Goal: Transaction & Acquisition: Subscribe to service/newsletter

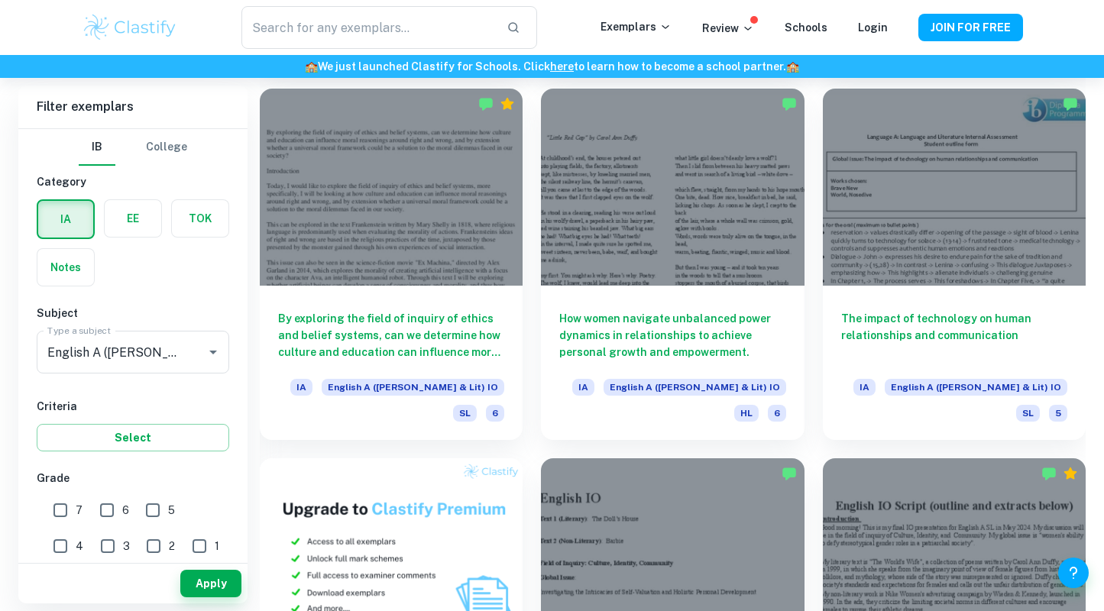
scroll to position [745, 0]
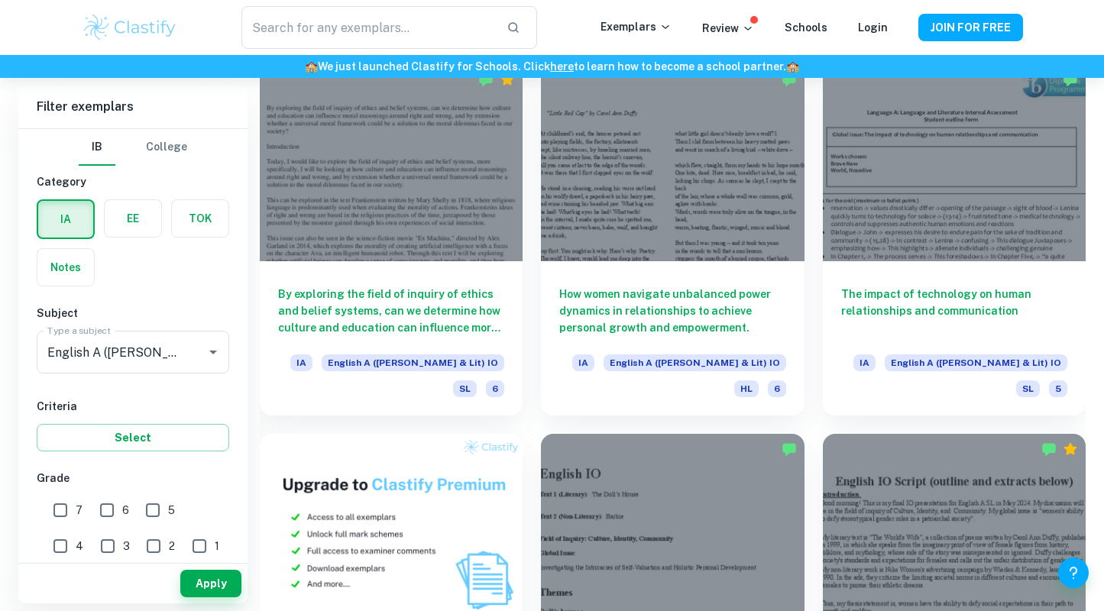
click at [57, 512] on input "7" at bounding box center [60, 510] width 31 height 31
checkbox input "true"
click at [221, 584] on button "Apply" at bounding box center [210, 583] width 61 height 27
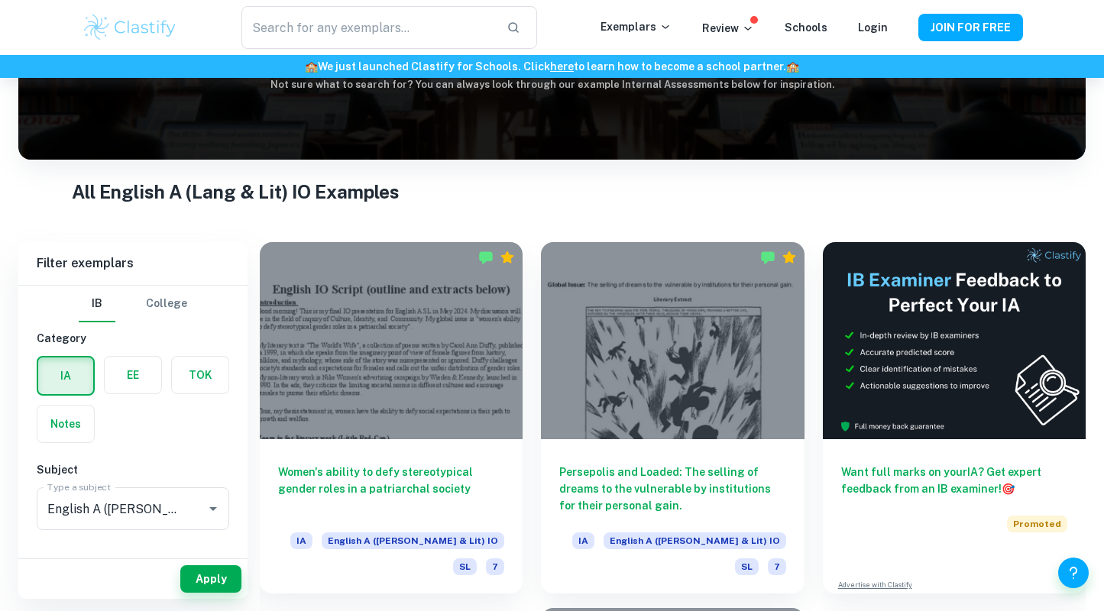
scroll to position [364, 0]
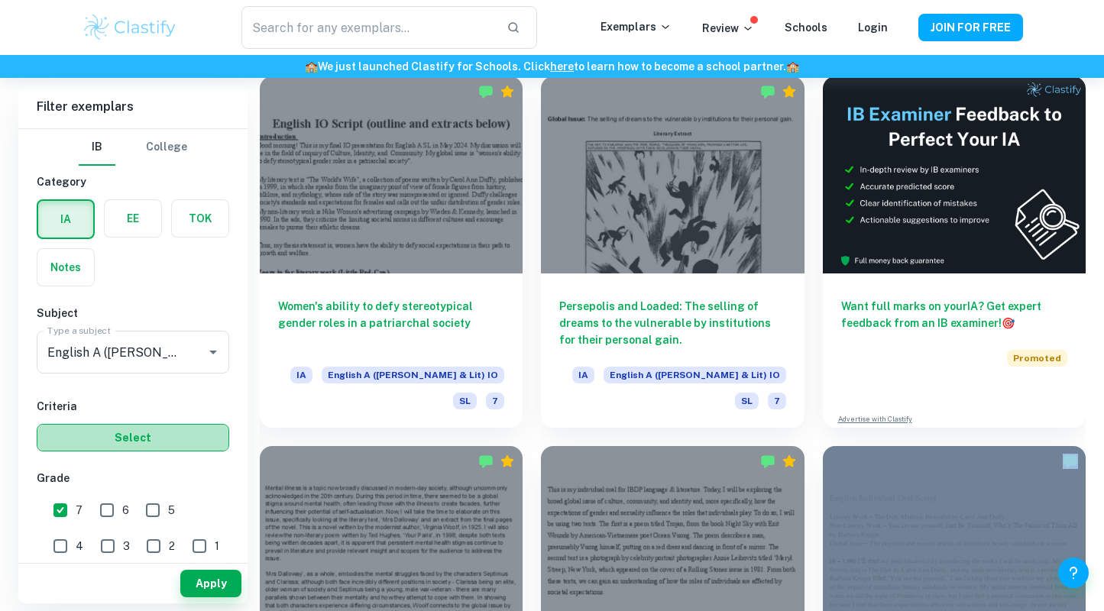
click at [164, 433] on button "Select" at bounding box center [133, 437] width 192 height 27
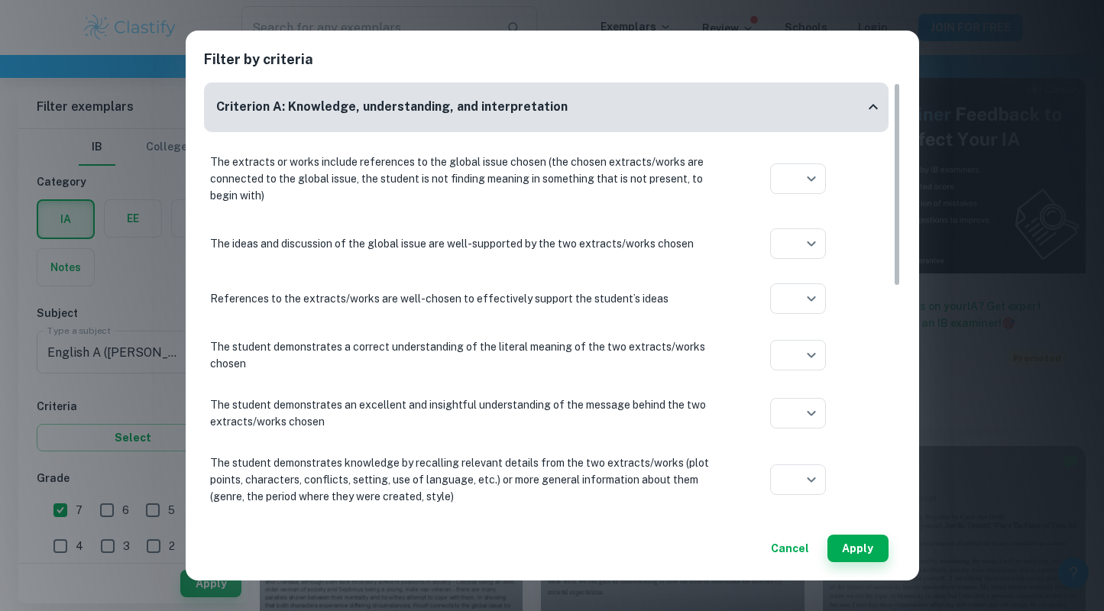
click at [895, 42] on div "Filter by criteria Criterion A: Knowledge, understanding, and interpretation Th…" at bounding box center [552, 306] width 733 height 550
click at [800, 552] on button "Cancel" at bounding box center [790, 548] width 50 height 27
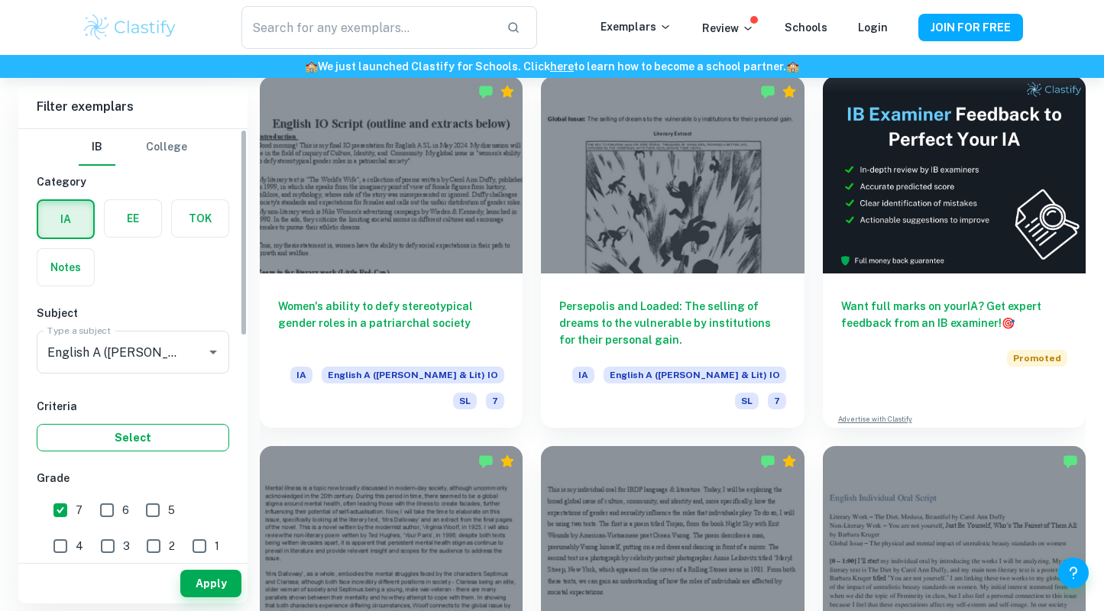
click at [193, 444] on button "Select" at bounding box center [133, 437] width 192 height 27
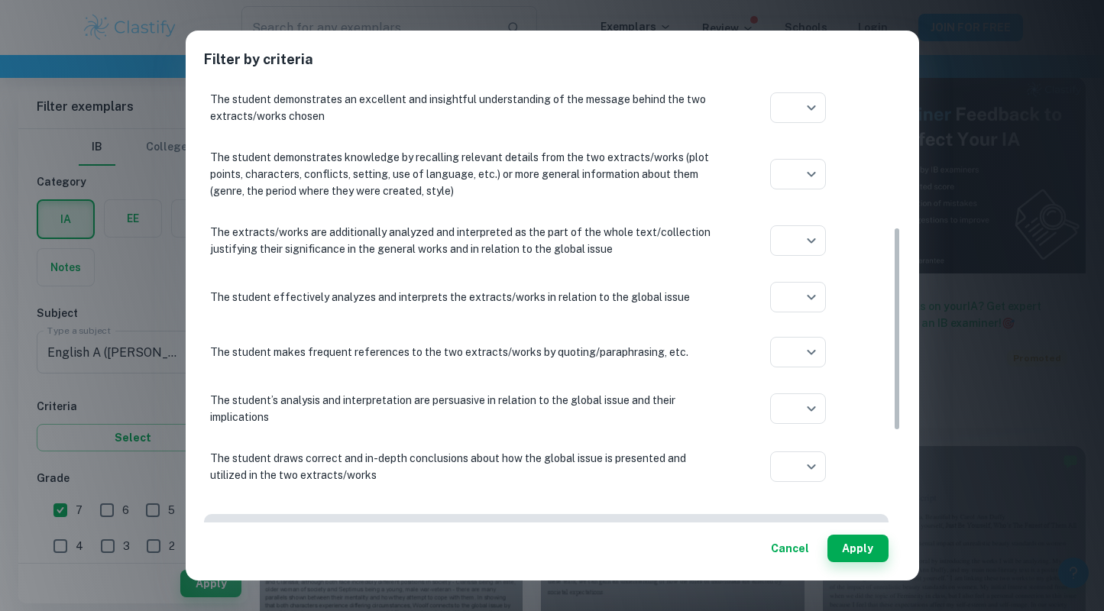
scroll to position [396, 0]
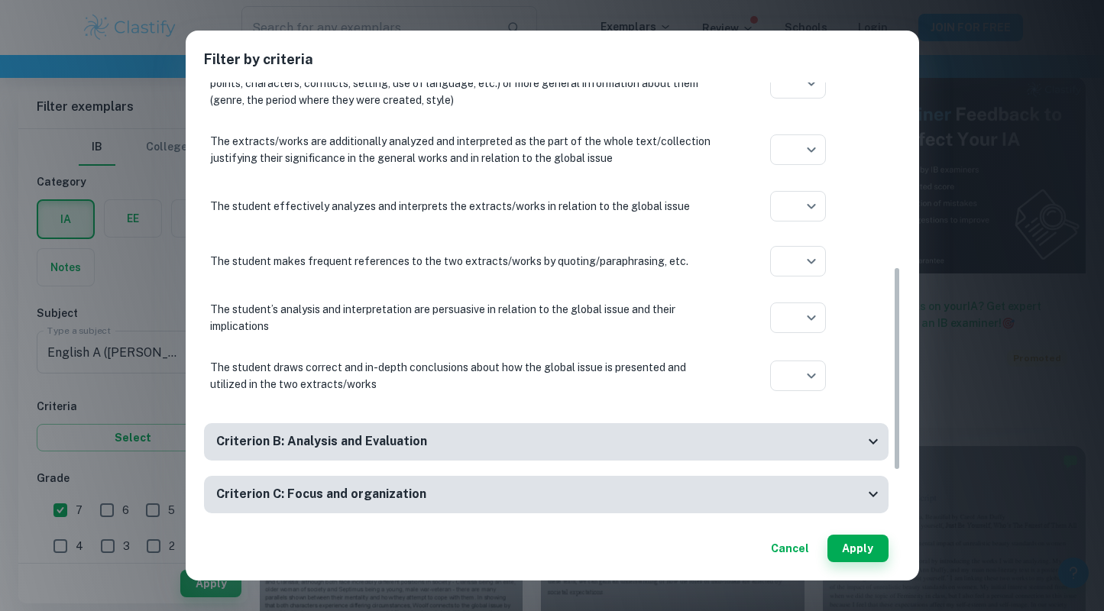
click at [736, 479] on div "Criterion C: Focus and organization" at bounding box center [546, 494] width 684 height 37
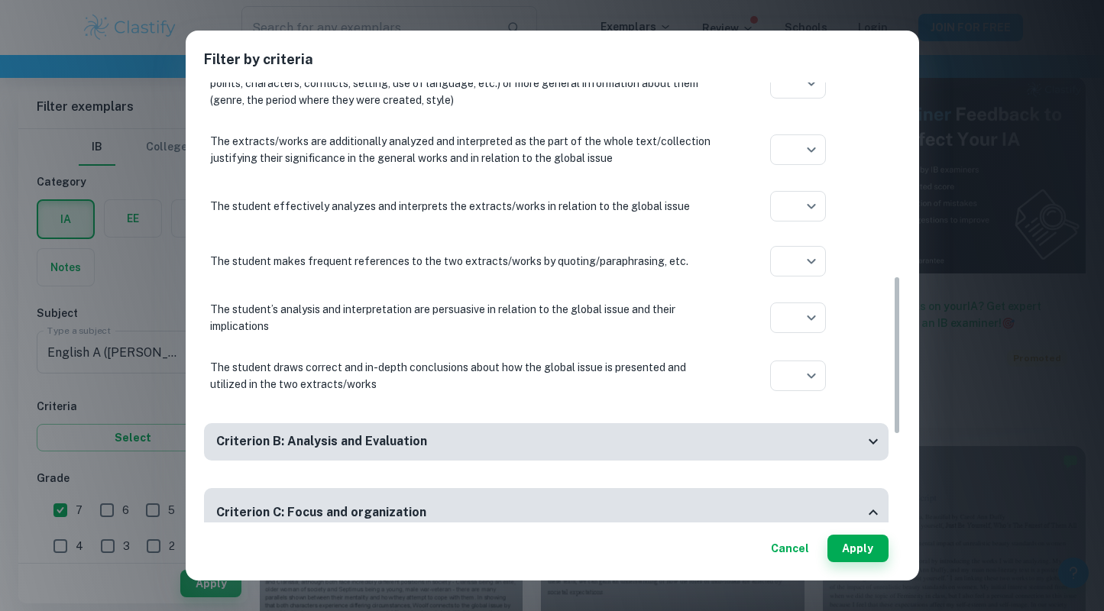
scroll to position [773, 0]
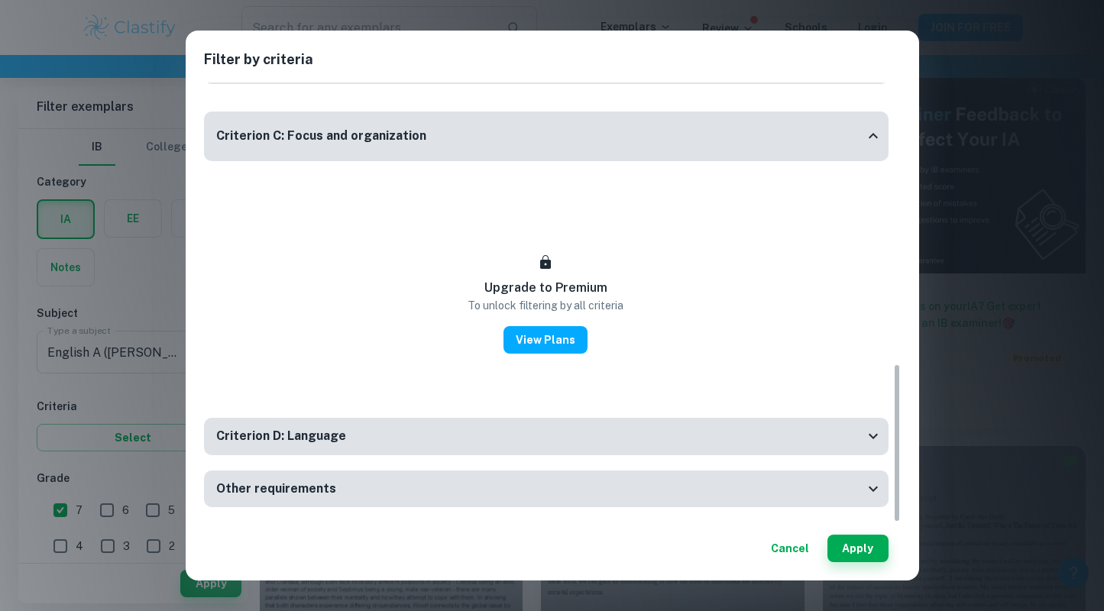
click at [813, 444] on div "Criterion D: Language" at bounding box center [540, 436] width 648 height 19
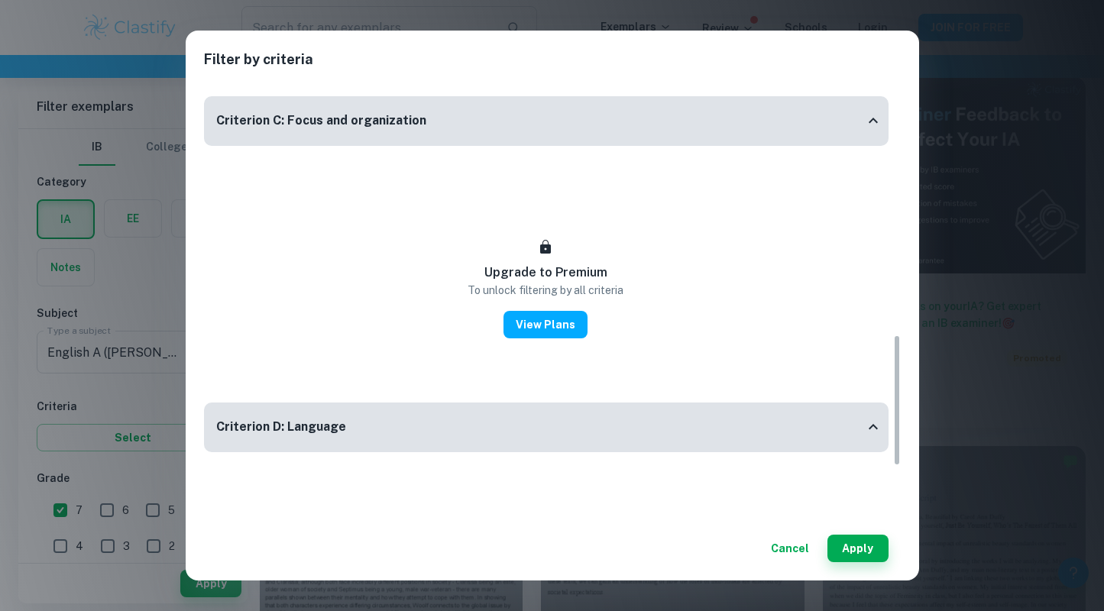
scroll to position [839, 0]
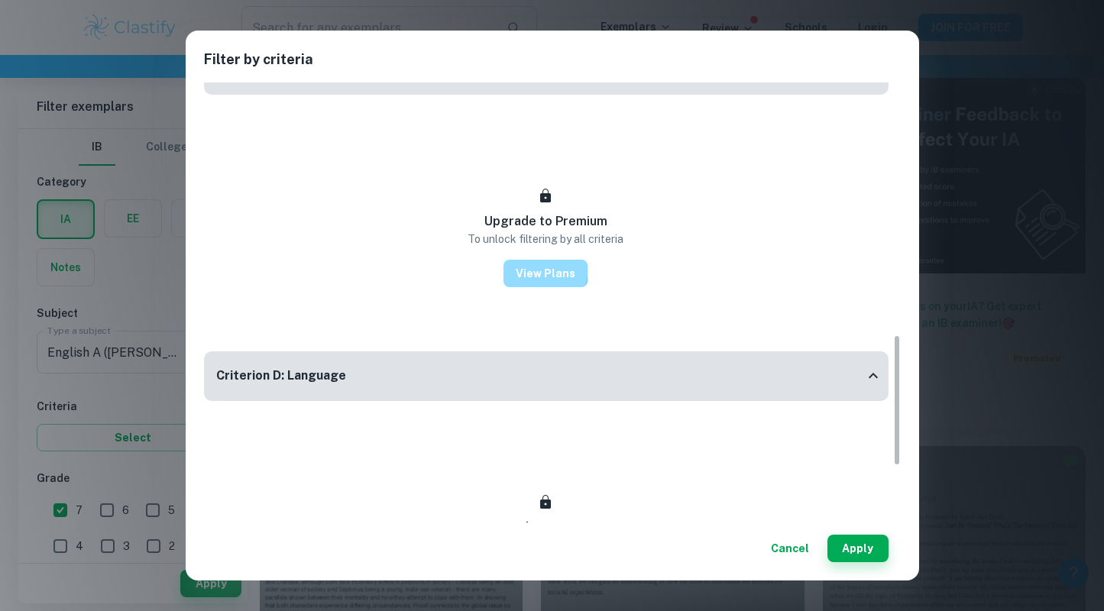
click at [538, 271] on button "View Plans" at bounding box center [545, 273] width 84 height 27
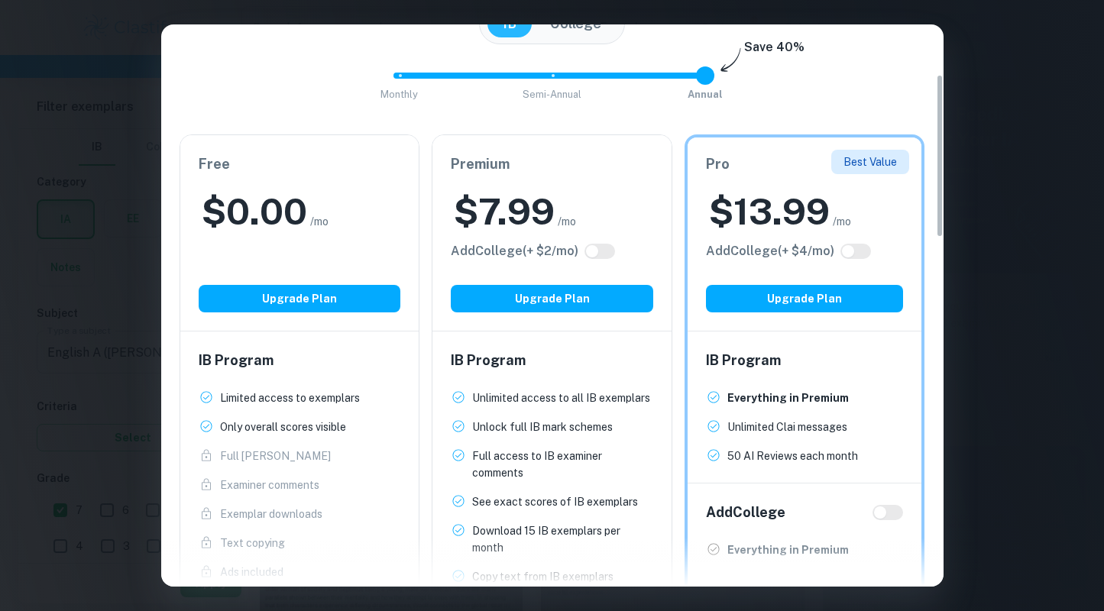
scroll to position [92, 0]
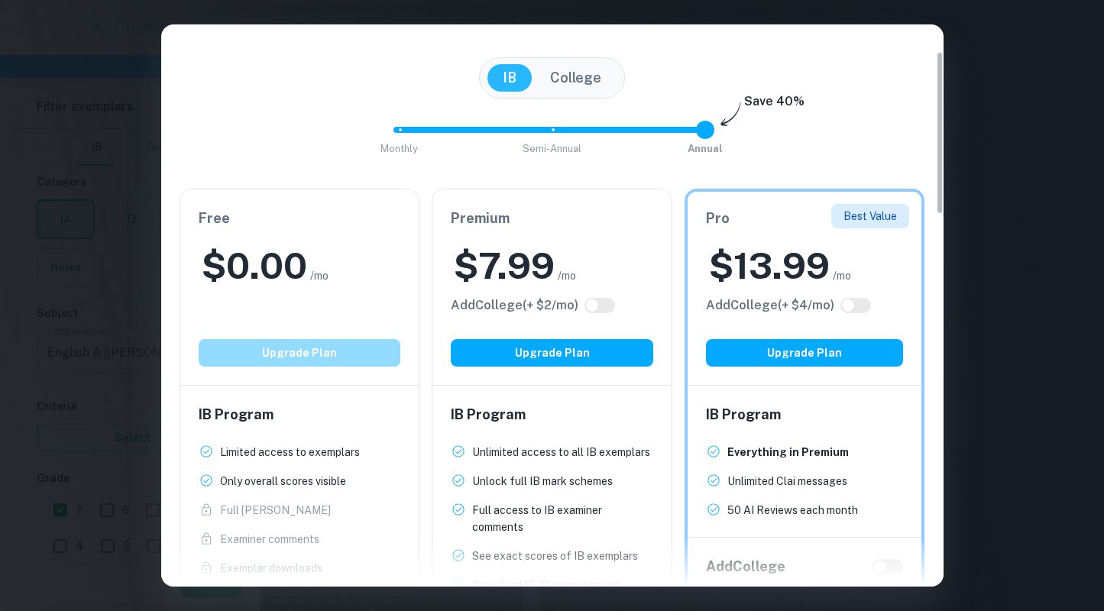
click at [344, 341] on button "Upgrade Plan" at bounding box center [300, 352] width 202 height 27
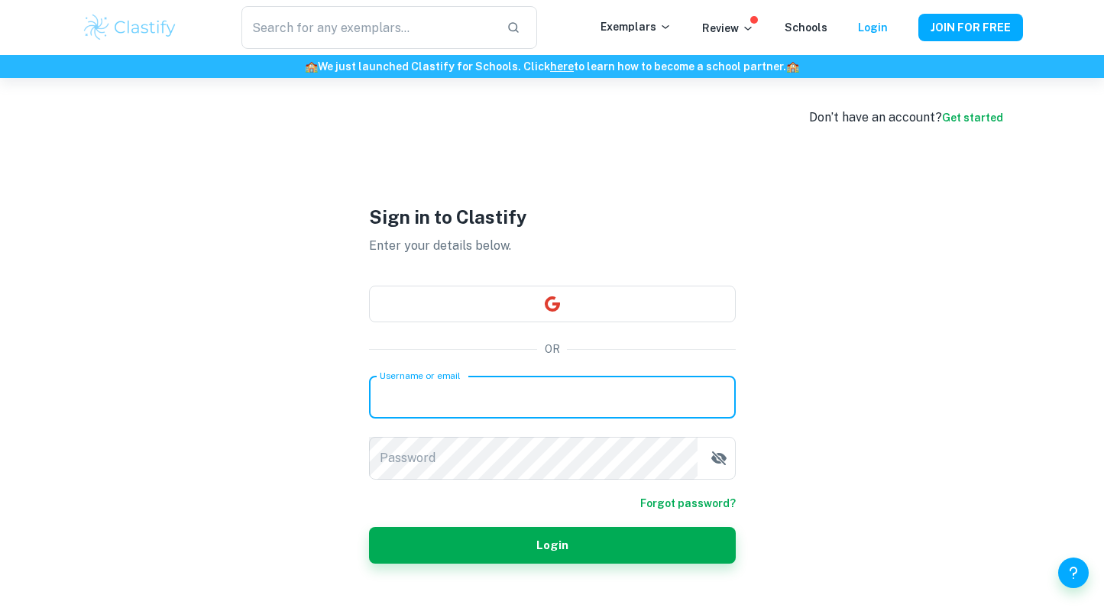
click at [457, 400] on input "Username or email" at bounding box center [552, 397] width 367 height 43
click at [525, 299] on button "button" at bounding box center [552, 304] width 367 height 37
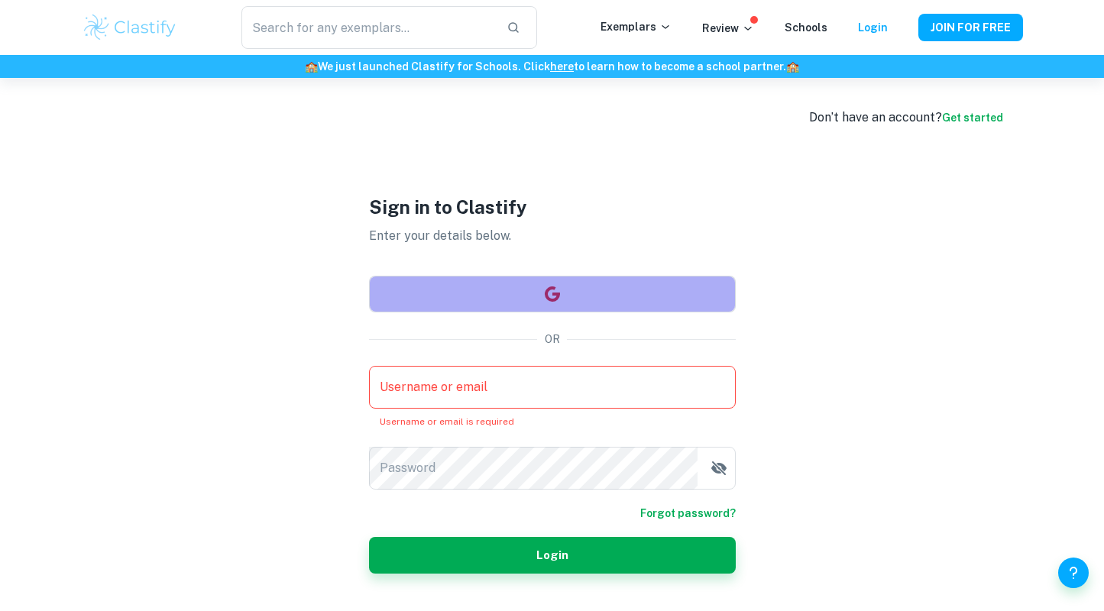
click at [534, 286] on button "button" at bounding box center [552, 294] width 367 height 37
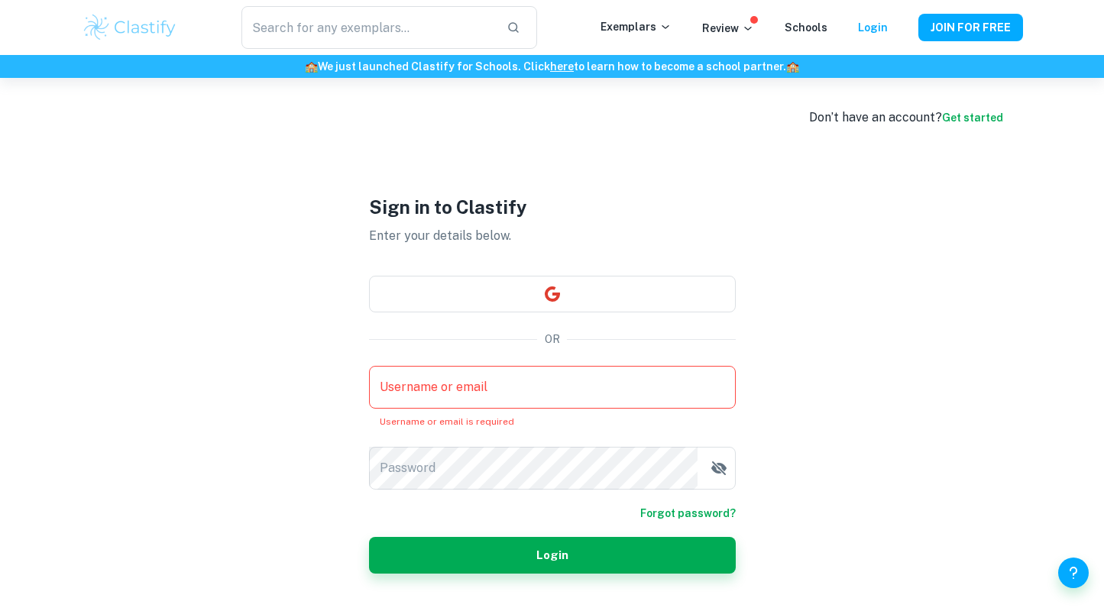
click at [505, 404] on input "Username or email" at bounding box center [552, 387] width 367 height 43
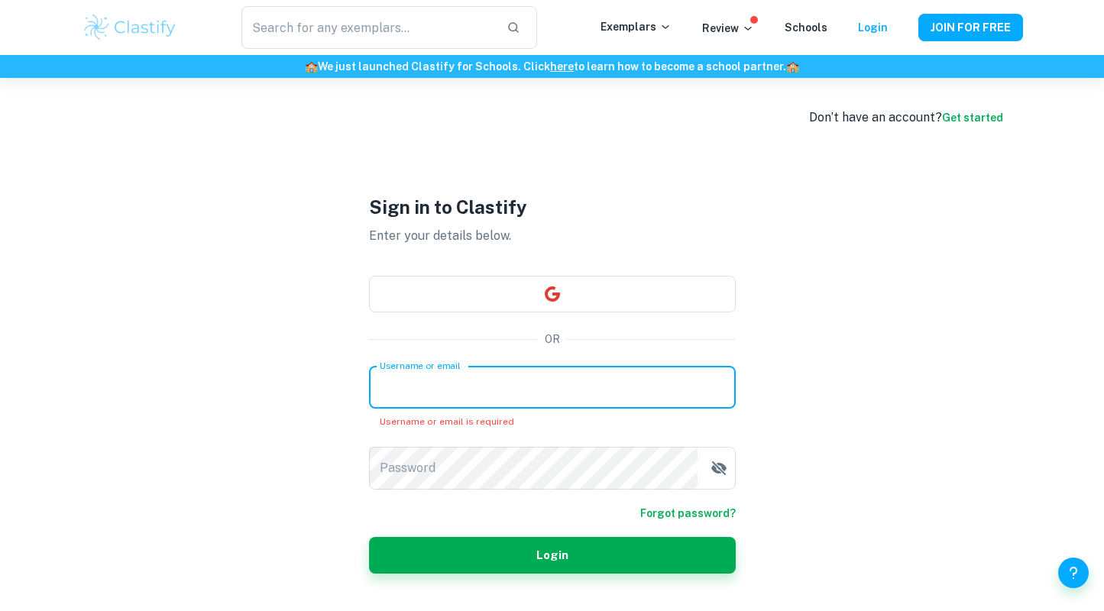
type input "avery28703@gmail.com"
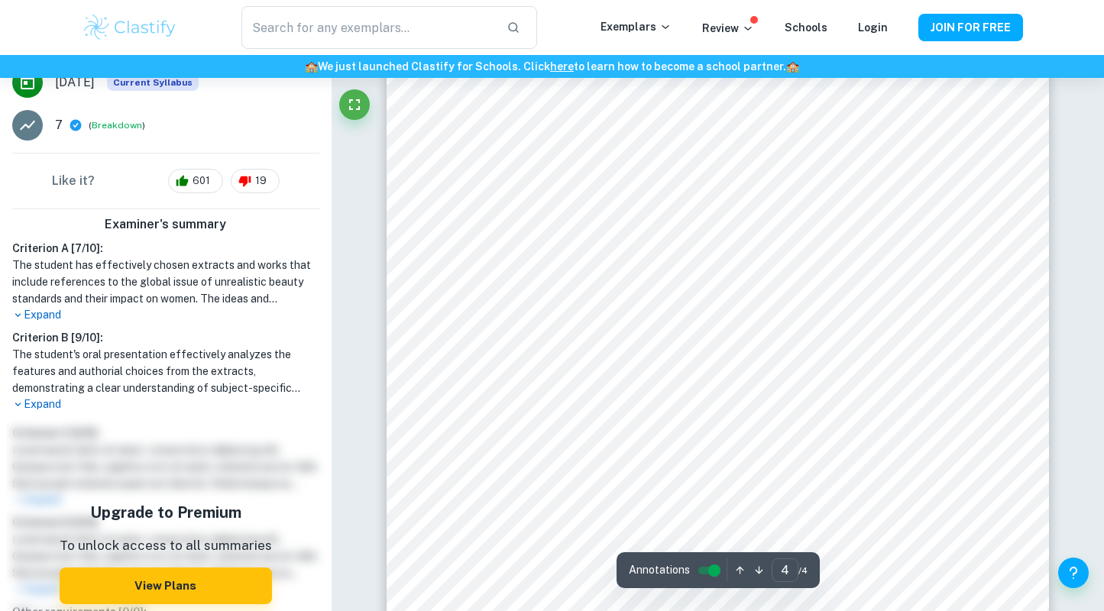
scroll to position [3047, 0]
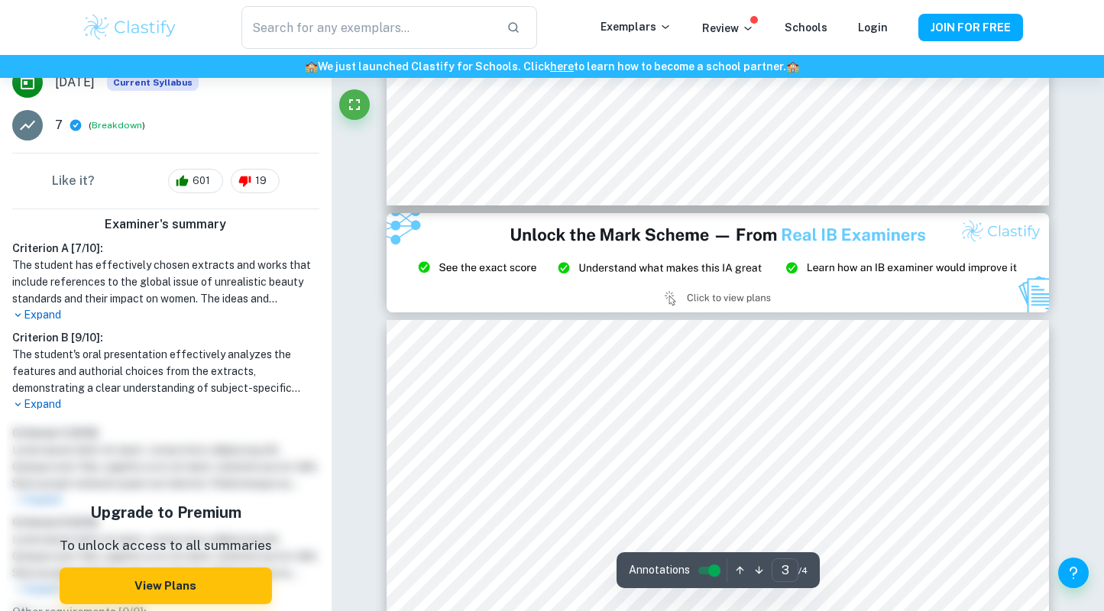
type input "2"
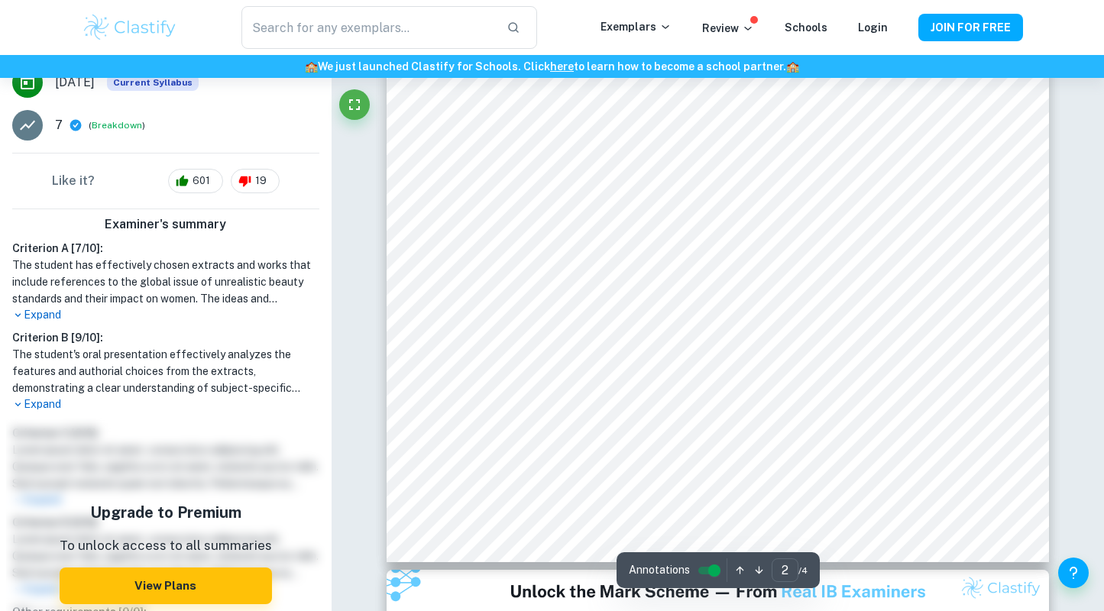
scroll to position [1287, 0]
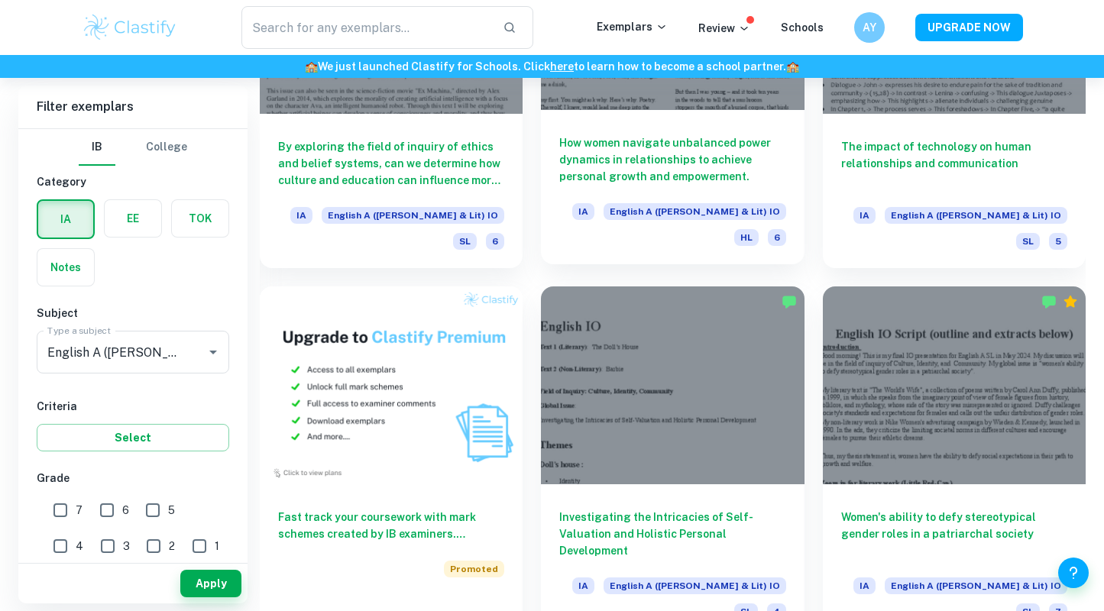
scroll to position [894, 0]
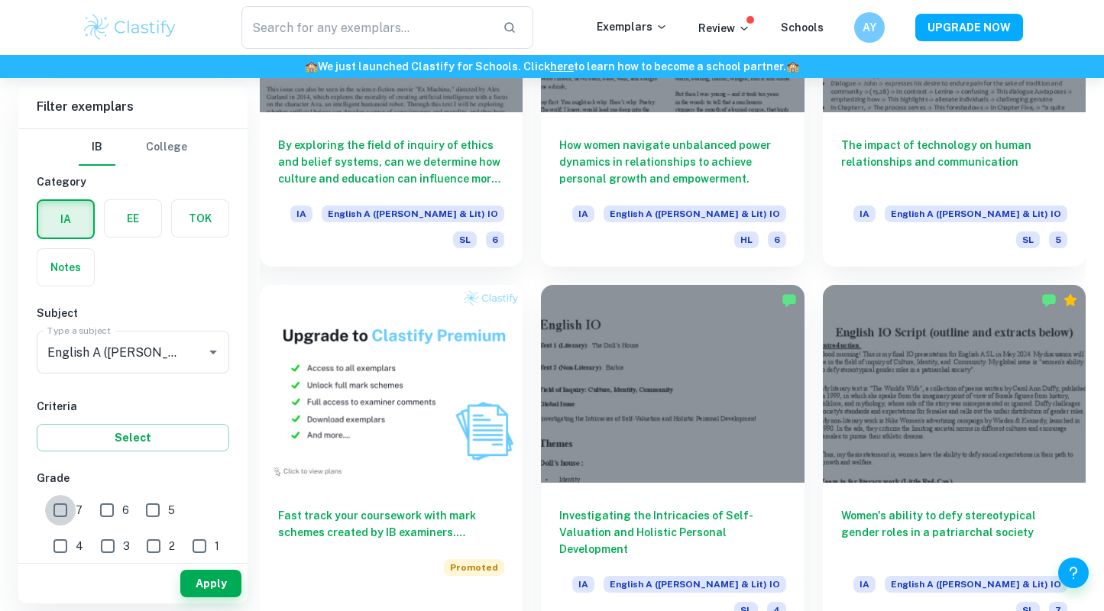
click at [63, 506] on input "7" at bounding box center [60, 510] width 31 height 31
checkbox input "true"
click at [216, 581] on button "Apply" at bounding box center [210, 583] width 61 height 27
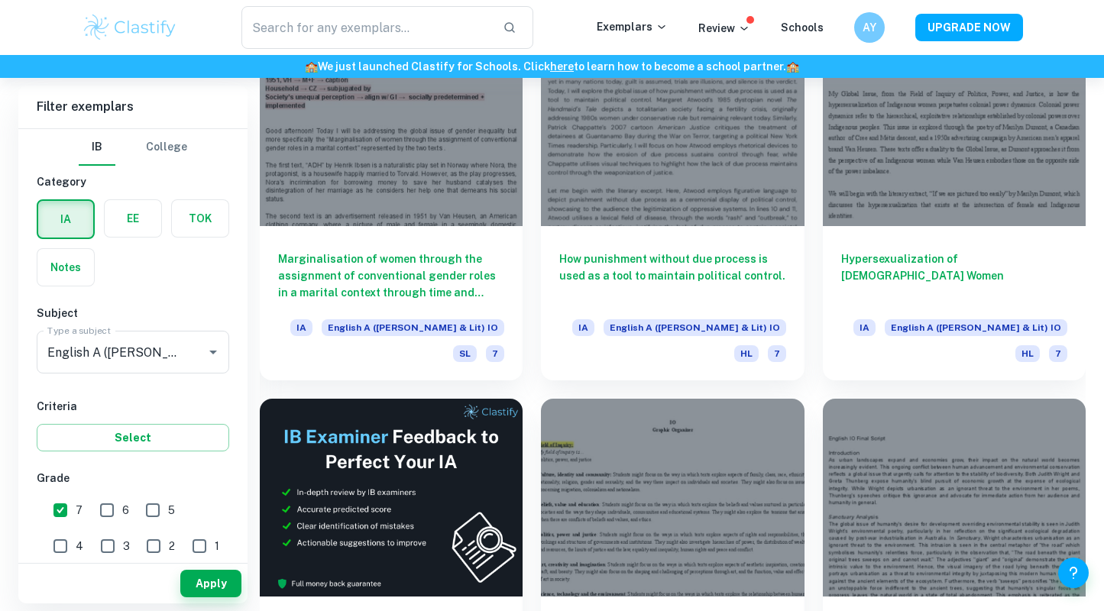
scroll to position [2281, 0]
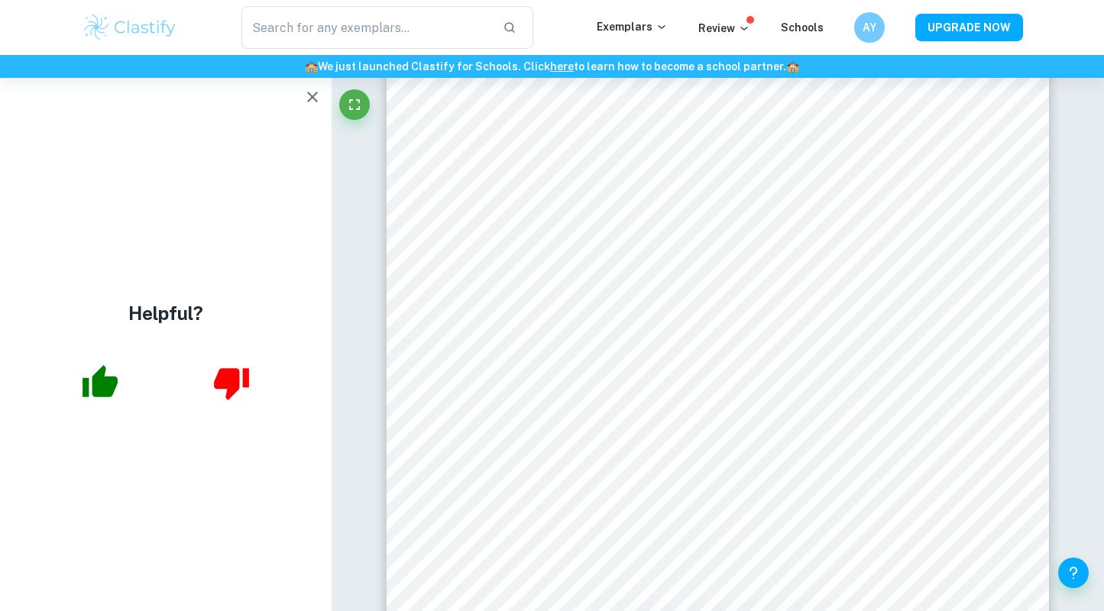
scroll to position [310, 0]
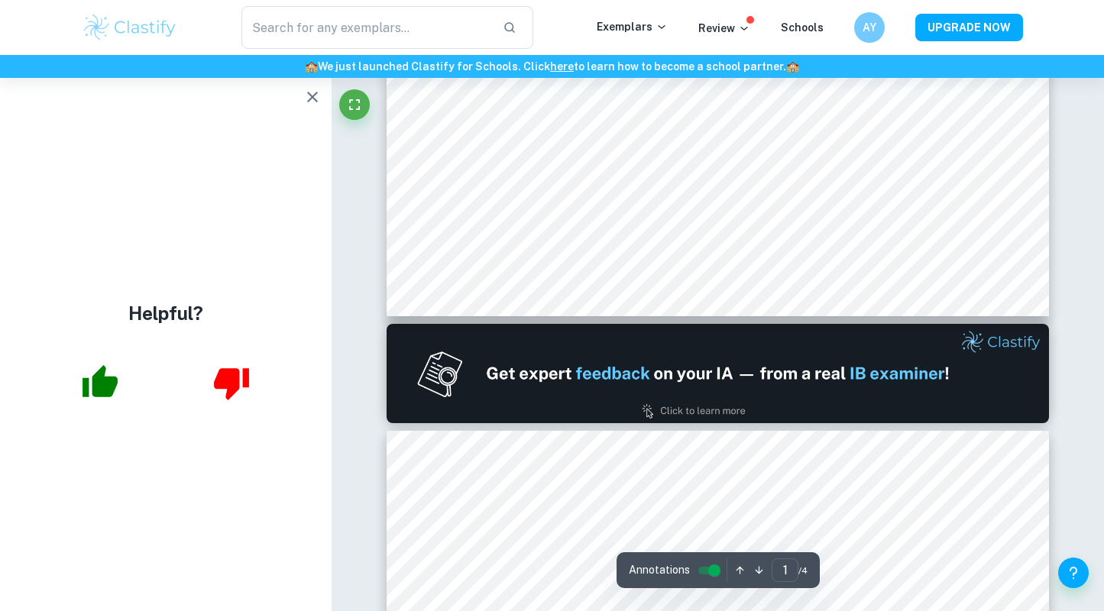
type input "2"
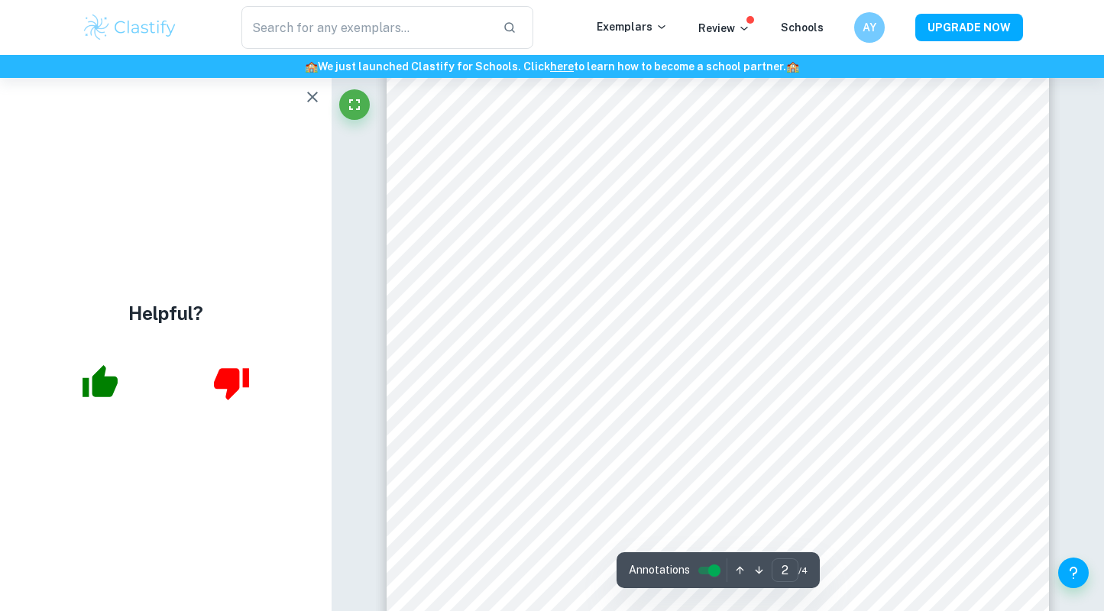
scroll to position [1379, 0]
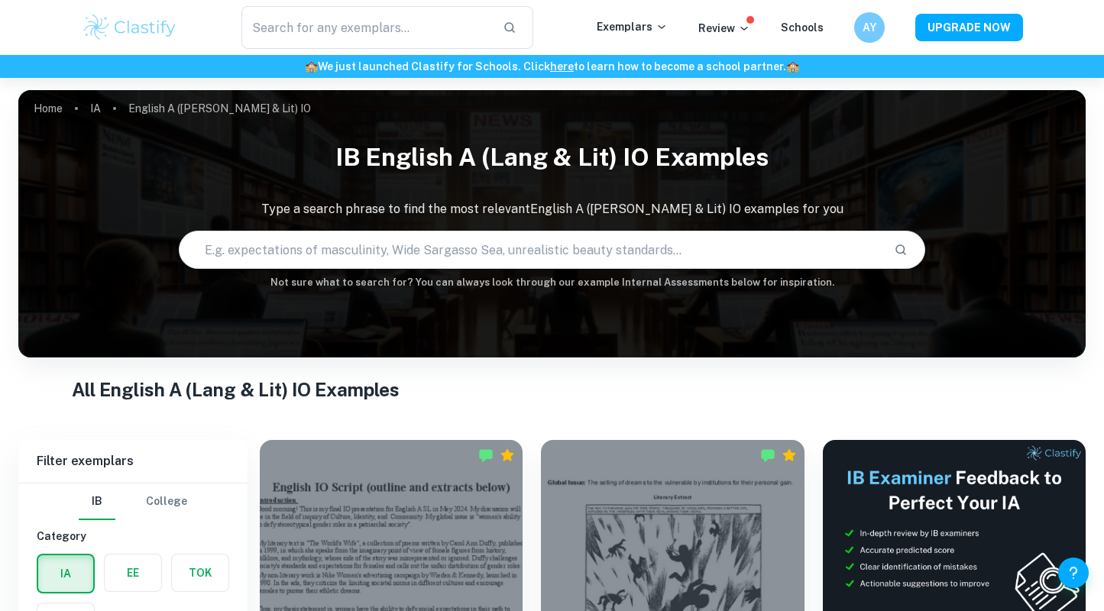
scroll to position [2281, 0]
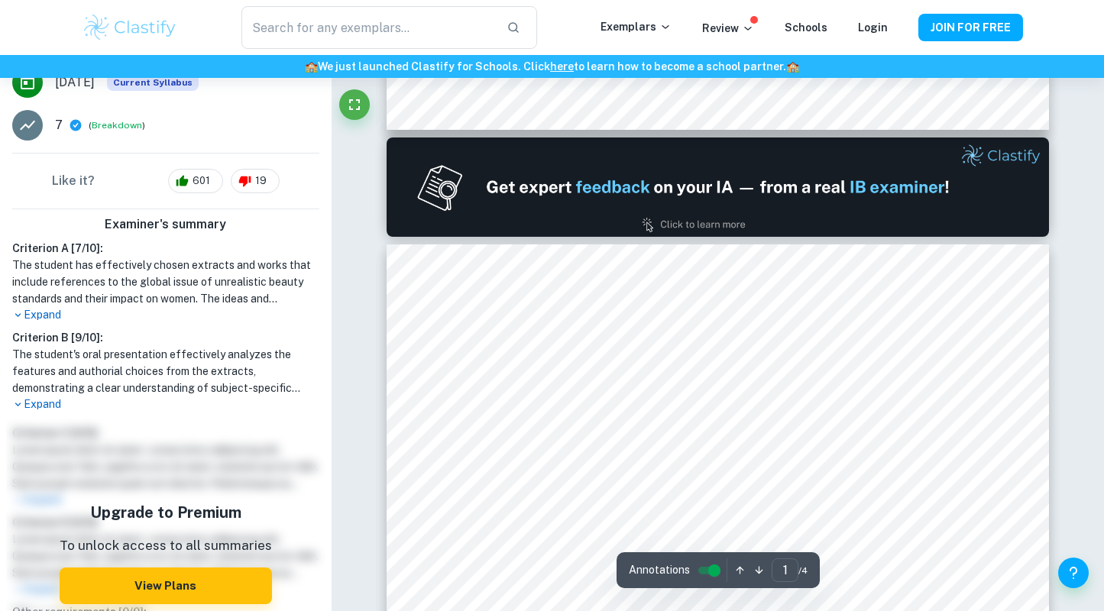
scroll to position [1103, 0]
